Goal: Navigation & Orientation: Find specific page/section

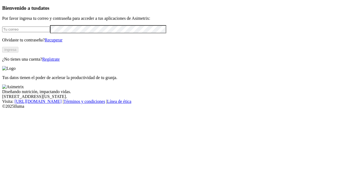
type input "[PERSON_NAME][EMAIL_ADDRESS][PERSON_NAME][DOMAIN_NAME]"
click at [18, 52] on button "Ingresa" at bounding box center [10, 50] width 16 height 6
